Goal: Transaction & Acquisition: Purchase product/service

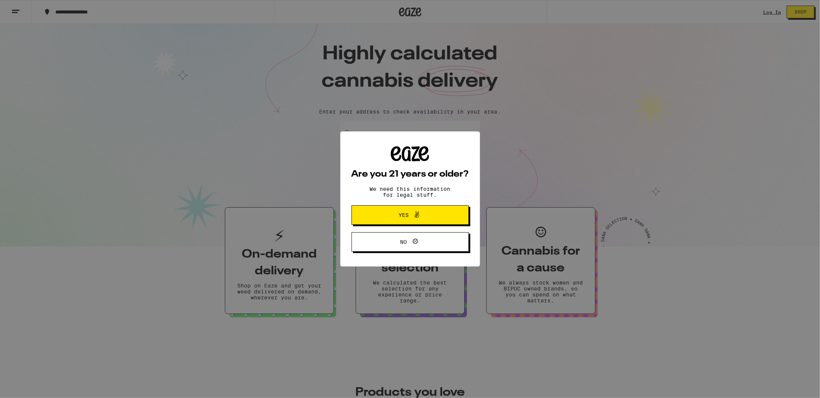
click at [399, 217] on span "Yes" at bounding box center [404, 215] width 10 height 5
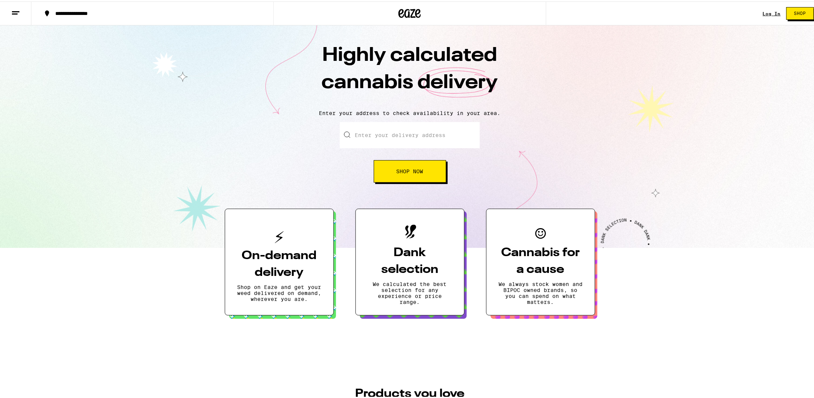
click at [763, 10] on link "Log In" at bounding box center [772, 12] width 18 height 5
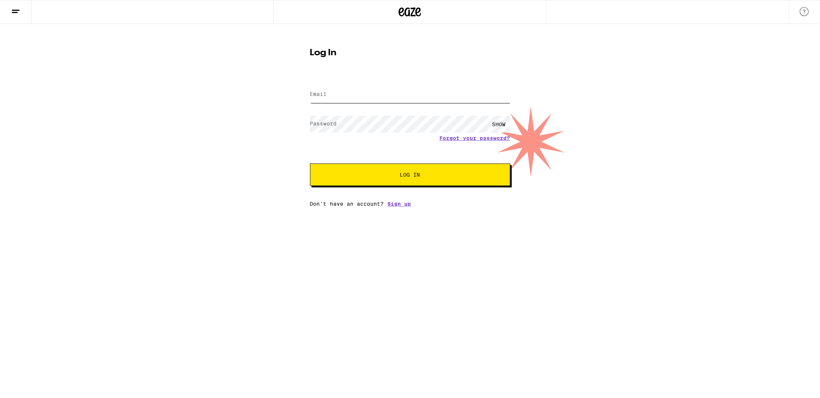
click at [382, 99] on input "Email" at bounding box center [410, 94] width 200 height 17
type input "[EMAIL_ADDRESS][DOMAIN_NAME]"
click at [310, 164] on button "Log In" at bounding box center [410, 175] width 200 height 22
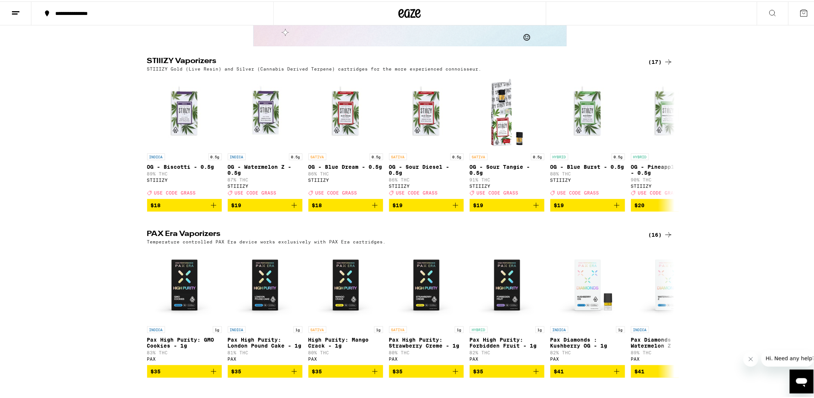
scroll to position [1494, 0]
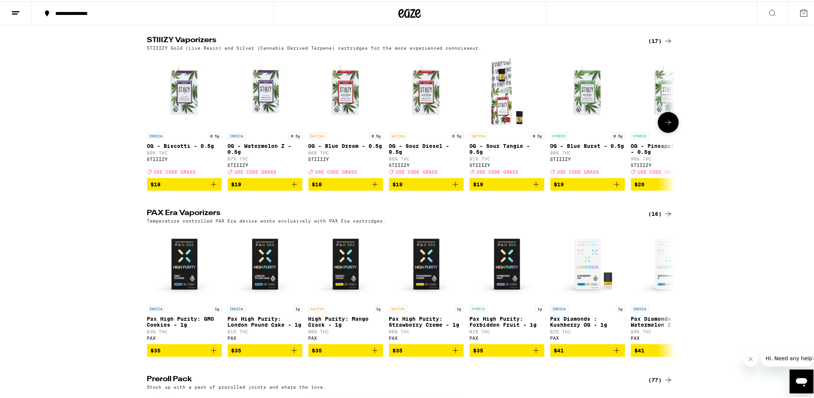
click at [667, 126] on icon at bounding box center [668, 121] width 9 height 9
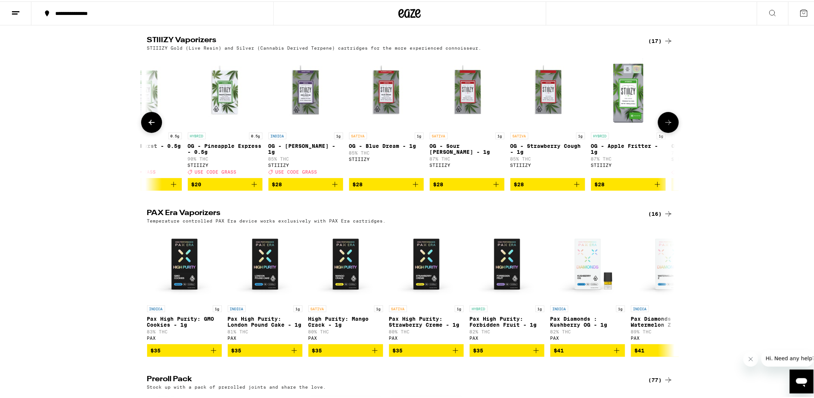
scroll to position [0, 445]
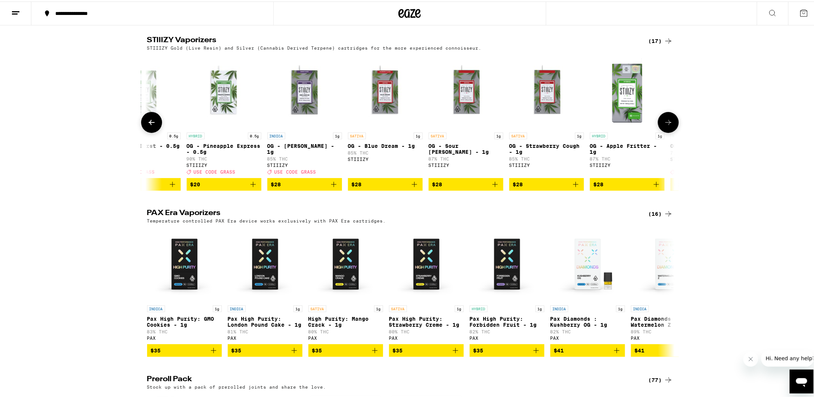
click at [671, 132] on button at bounding box center [668, 121] width 21 height 21
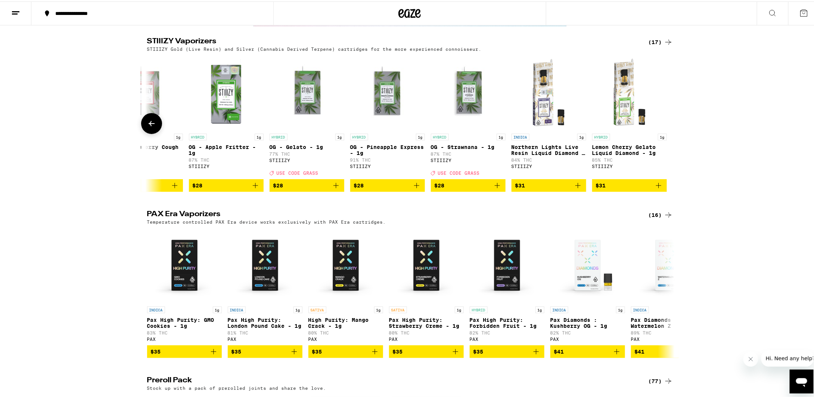
scroll to position [1494, 0]
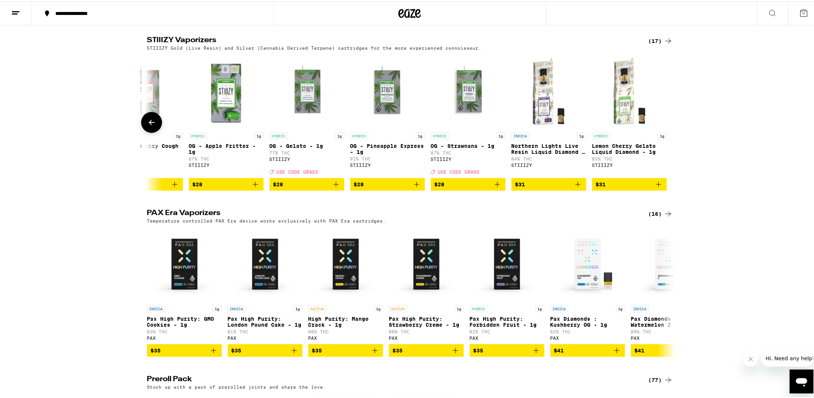
click at [297, 188] on span "$28" at bounding box center [306, 183] width 67 height 9
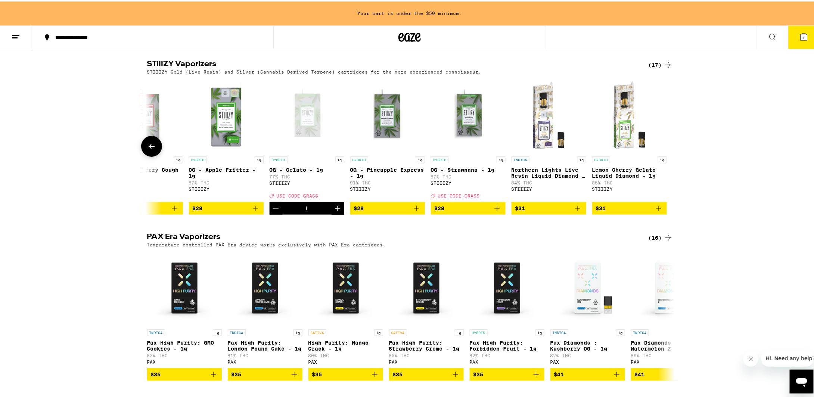
scroll to position [1518, 0]
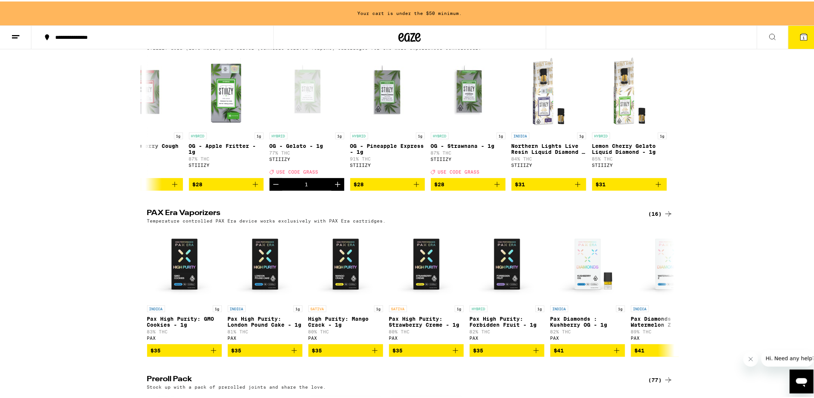
click at [654, 44] on div "(17)" at bounding box center [661, 39] width 24 height 9
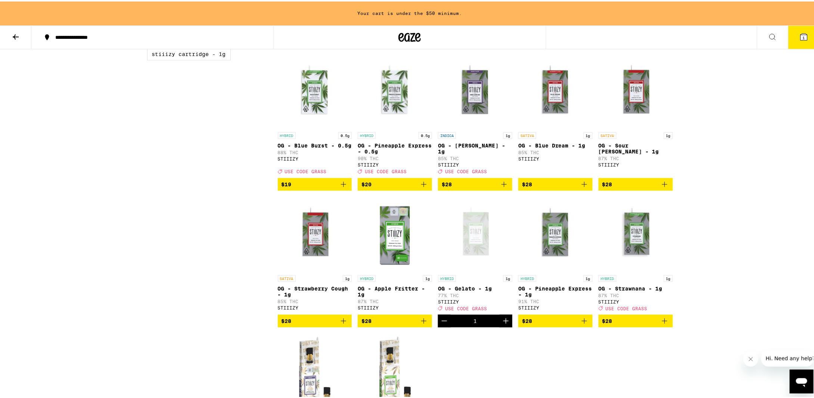
scroll to position [224, 0]
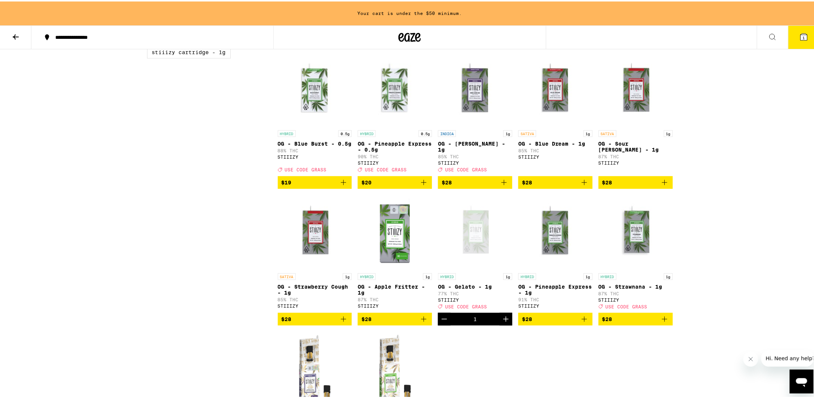
click at [387, 186] on span "$20" at bounding box center [395, 181] width 67 height 9
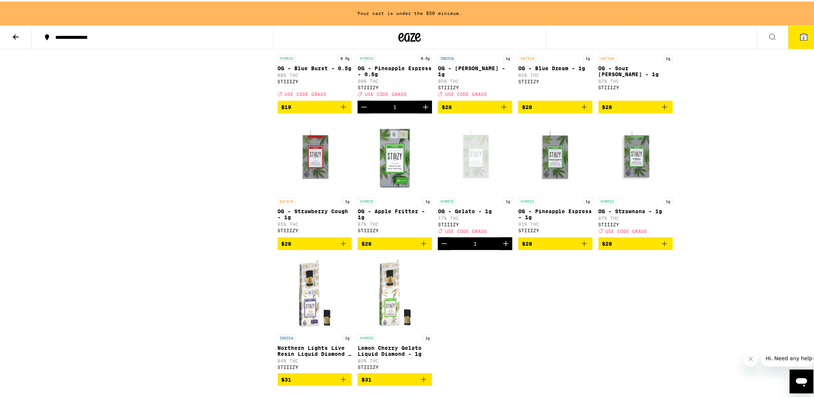
scroll to position [299, 0]
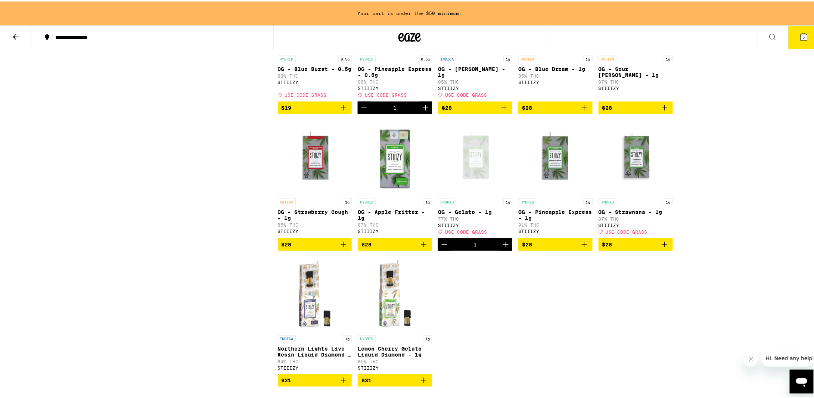
click at [622, 248] on span "$28" at bounding box center [636, 243] width 67 height 9
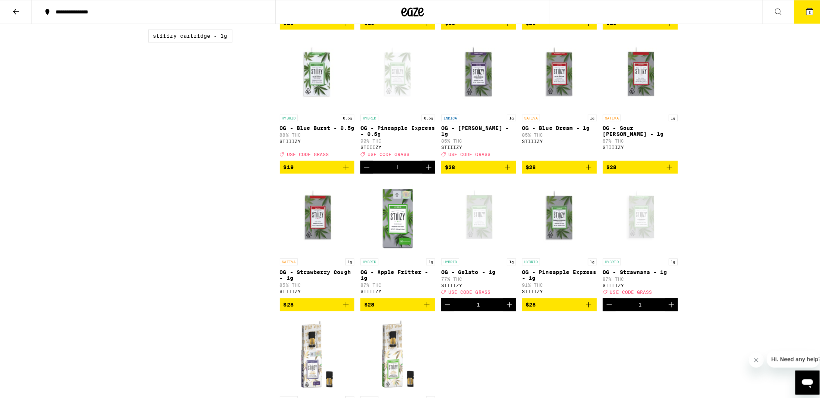
scroll to position [200, 0]
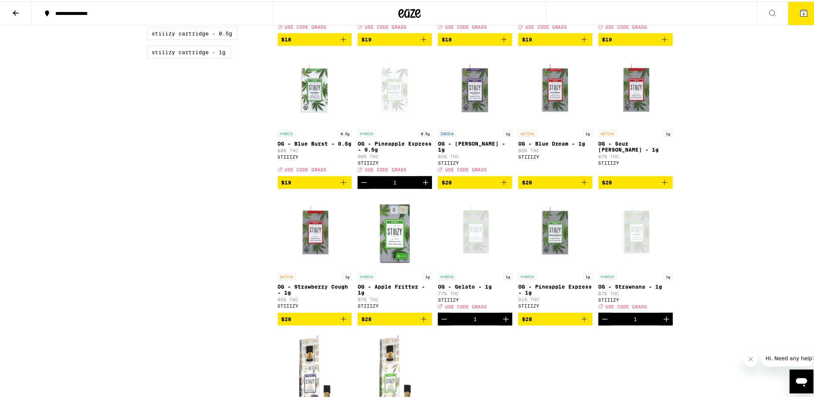
click at [468, 186] on span "$28" at bounding box center [475, 181] width 67 height 9
click at [803, 12] on icon at bounding box center [804, 11] width 9 height 9
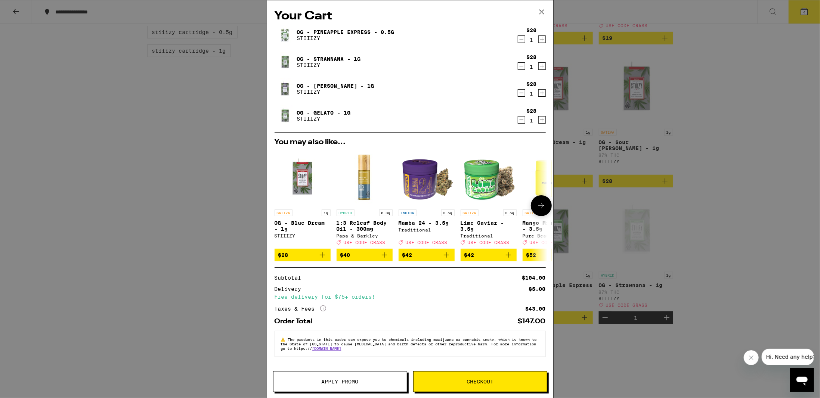
click at [543, 208] on icon at bounding box center [541, 205] width 6 height 5
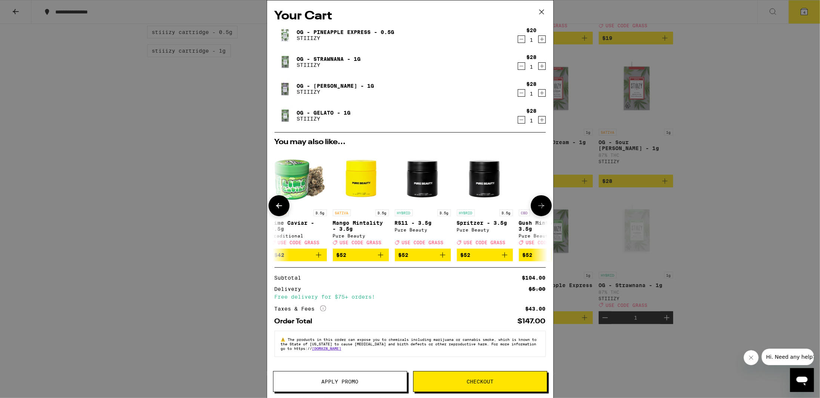
scroll to position [0, 190]
click at [540, 208] on icon at bounding box center [541, 205] width 9 height 9
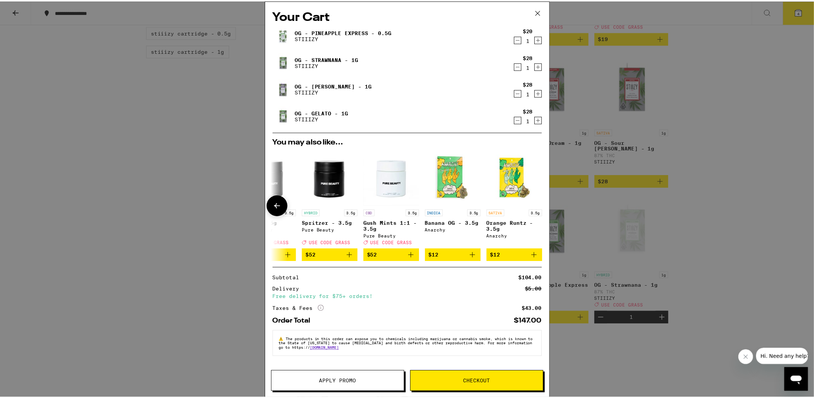
scroll to position [0, 349]
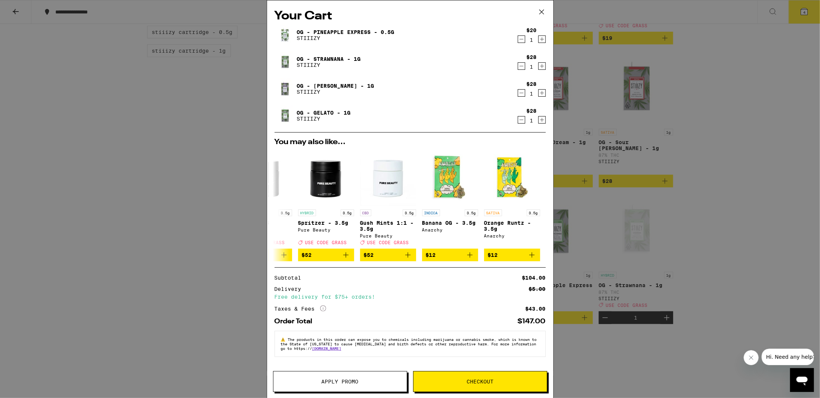
click at [347, 379] on span "Apply Promo" at bounding box center [340, 381] width 37 height 5
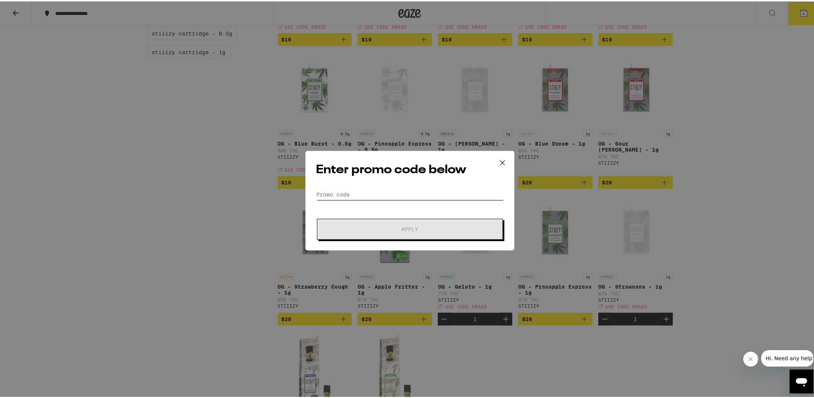
click at [343, 192] on input "Promo Code" at bounding box center [410, 193] width 188 height 11
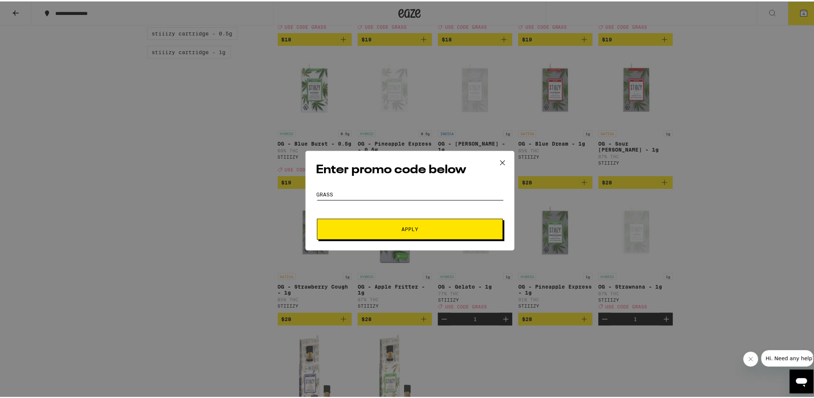
type input "grass"
click at [317, 217] on button "Apply" at bounding box center [410, 227] width 186 height 21
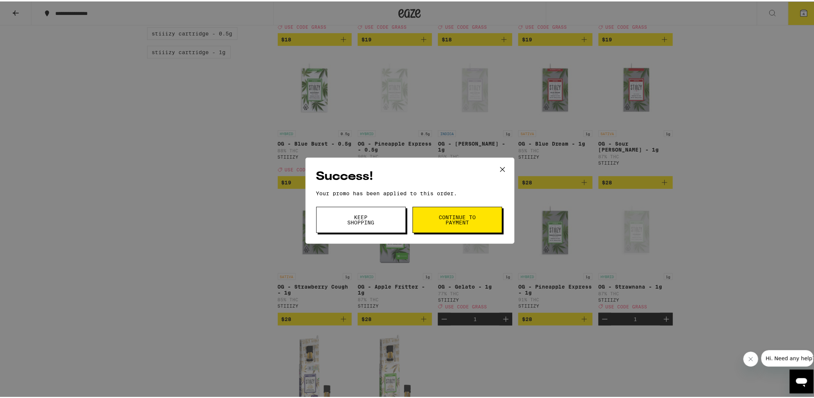
click at [446, 216] on span "Continue to payment" at bounding box center [458, 218] width 38 height 10
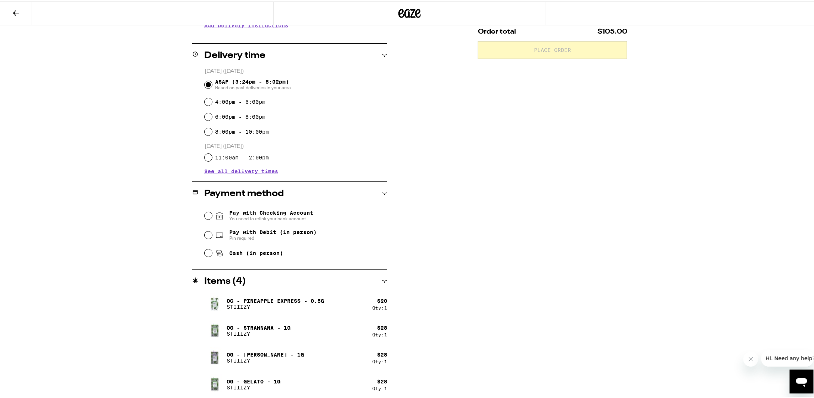
scroll to position [167, 0]
click at [250, 213] on span "Pay with Checking Account You need to relink your bank account" at bounding box center [271, 214] width 84 height 12
click at [212, 213] on input "Pay with Checking Account You need to relink your bank account" at bounding box center [208, 213] width 7 height 7
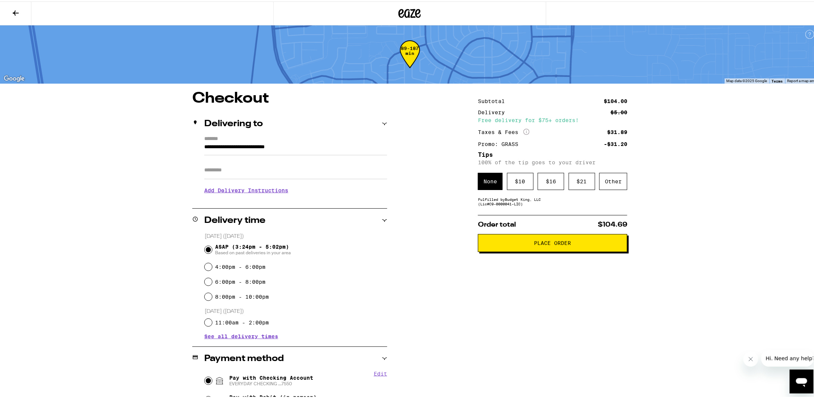
scroll to position [0, 0]
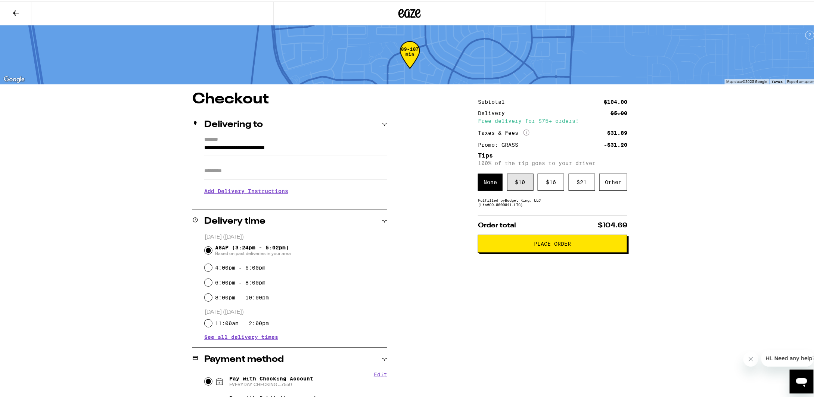
click at [517, 185] on div "$ 10" at bounding box center [520, 180] width 27 height 17
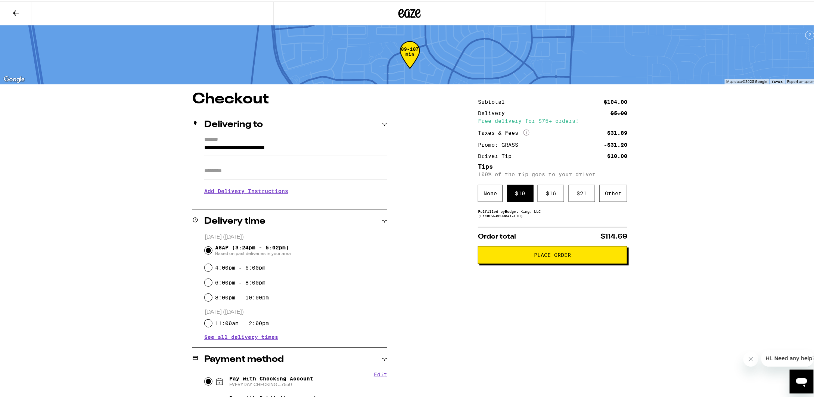
click at [561, 252] on span "Place Order" at bounding box center [553, 253] width 37 height 5
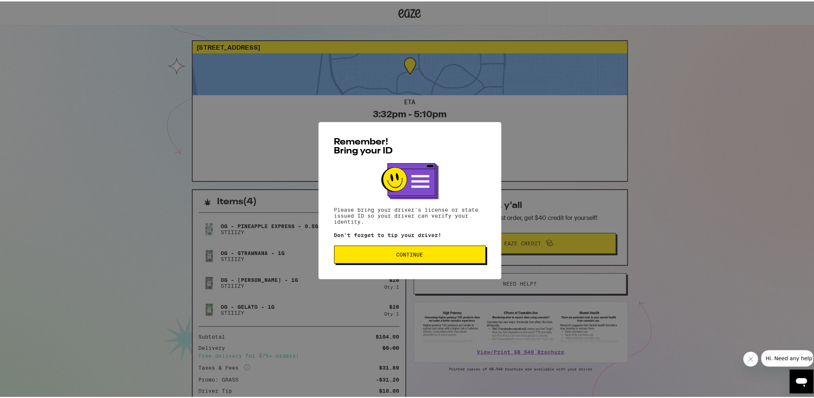
click at [409, 254] on span "Continue" at bounding box center [410, 253] width 27 height 5
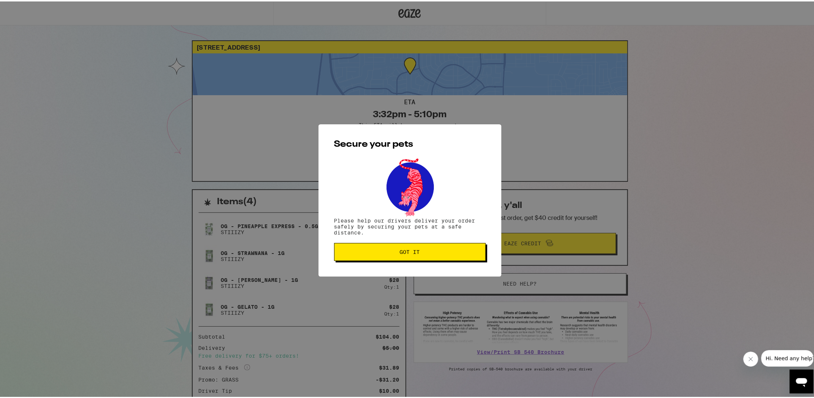
click at [409, 253] on span "Got it" at bounding box center [410, 250] width 20 height 5
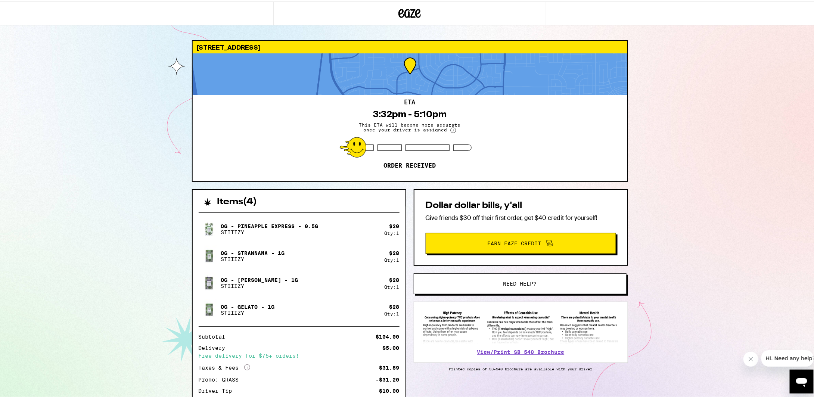
click at [339, 24] on div "[STREET_ADDRESS] 3:32pm - 5:10pm This ETA will become more accurate once your d…" at bounding box center [410, 225] width 820 height 451
click at [338, 22] on div at bounding box center [409, 12] width 273 height 24
click at [399, 11] on icon at bounding box center [410, 11] width 22 height 13
